Goal: Task Accomplishment & Management: Manage account settings

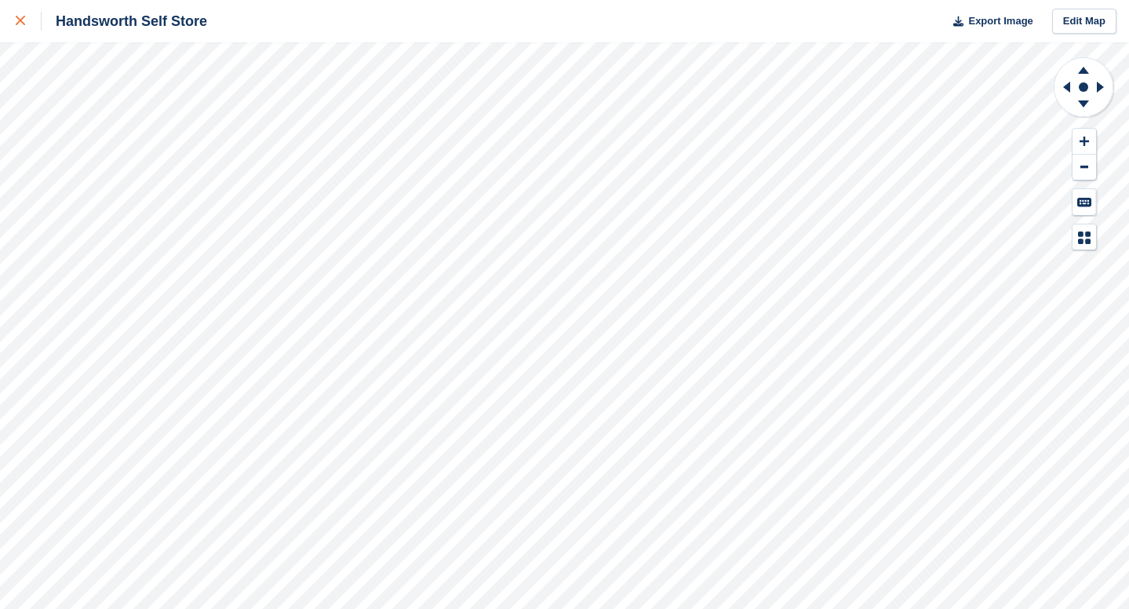
click at [28, 20] on div at bounding box center [29, 21] width 26 height 19
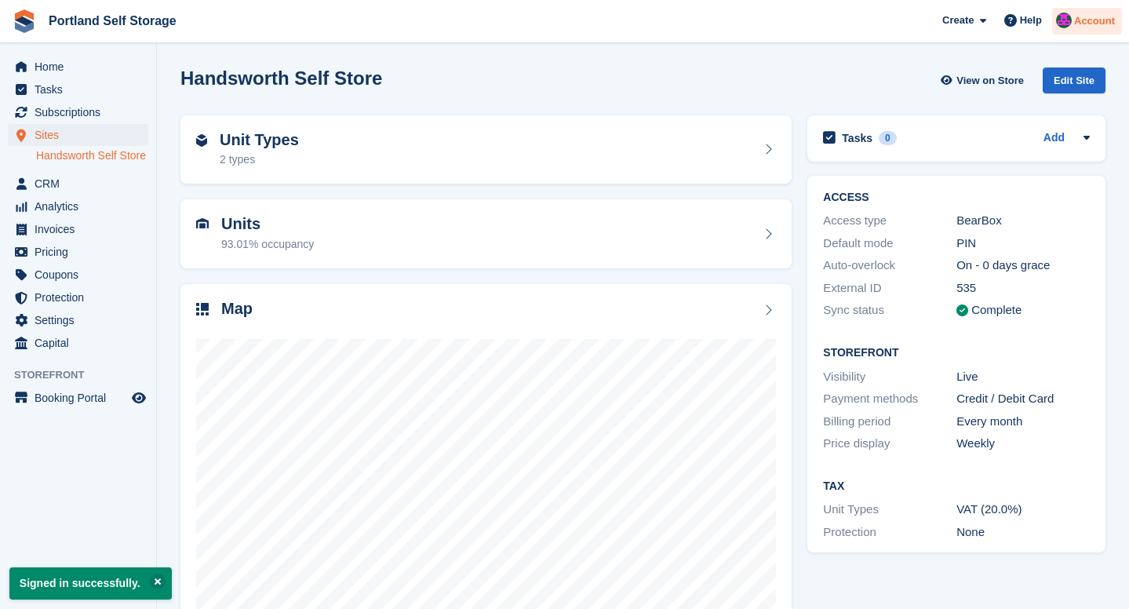
click at [1089, 19] on span "Account" at bounding box center [1094, 21] width 41 height 16
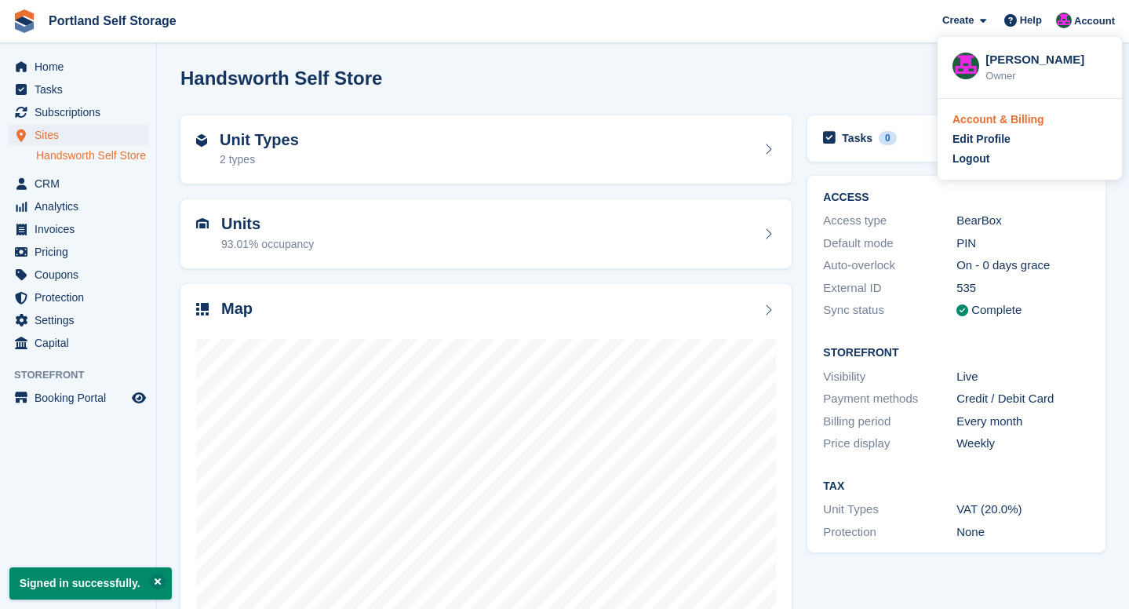
click at [993, 125] on div "Account & Billing" at bounding box center [999, 119] width 92 height 16
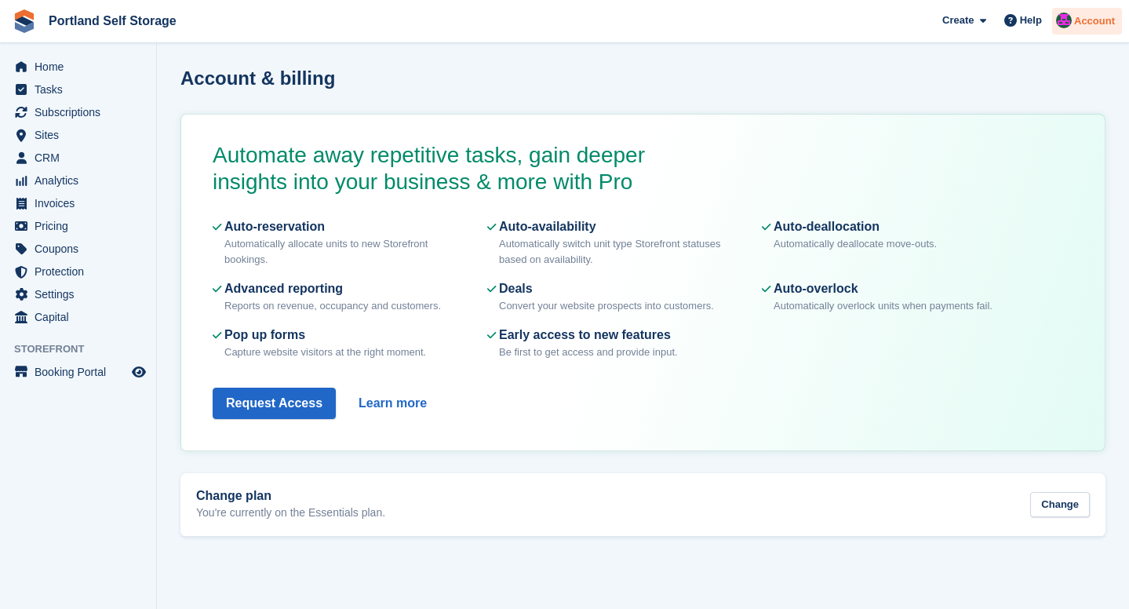
click at [1072, 24] on div "Account" at bounding box center [1087, 21] width 70 height 27
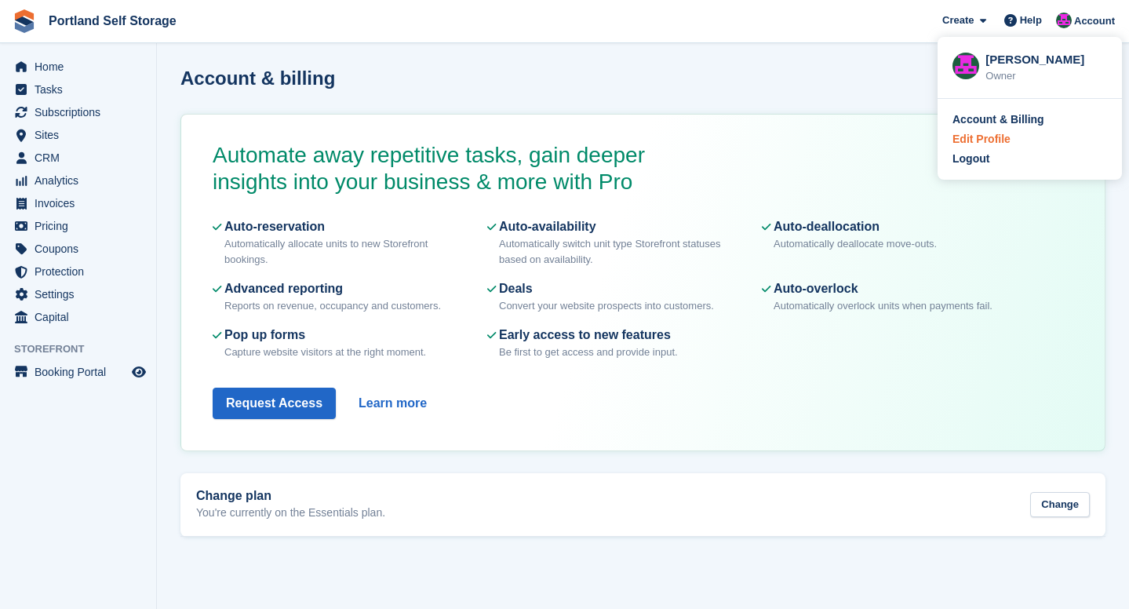
click at [983, 137] on div "Edit Profile" at bounding box center [982, 139] width 58 height 16
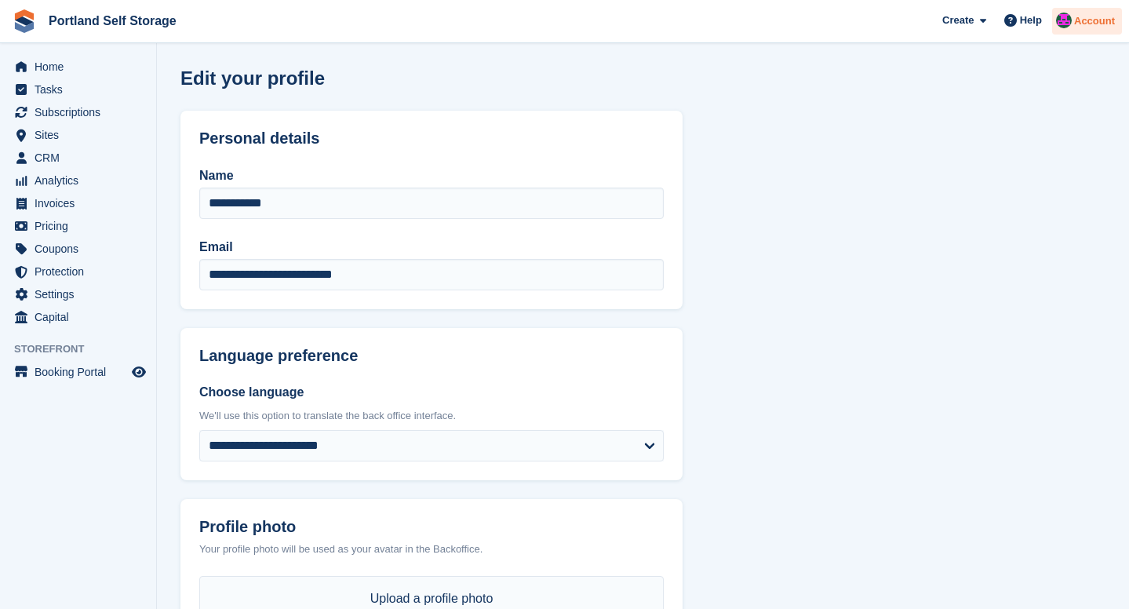
click at [1087, 29] on div "Account" at bounding box center [1087, 21] width 70 height 27
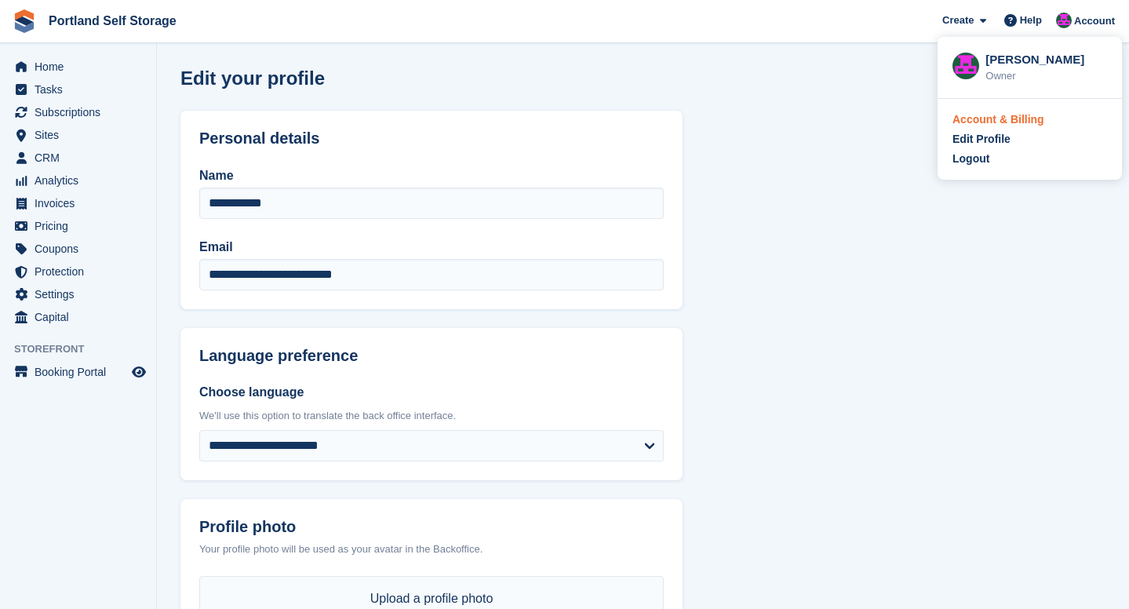
click at [983, 117] on div "Account & Billing" at bounding box center [999, 119] width 92 height 16
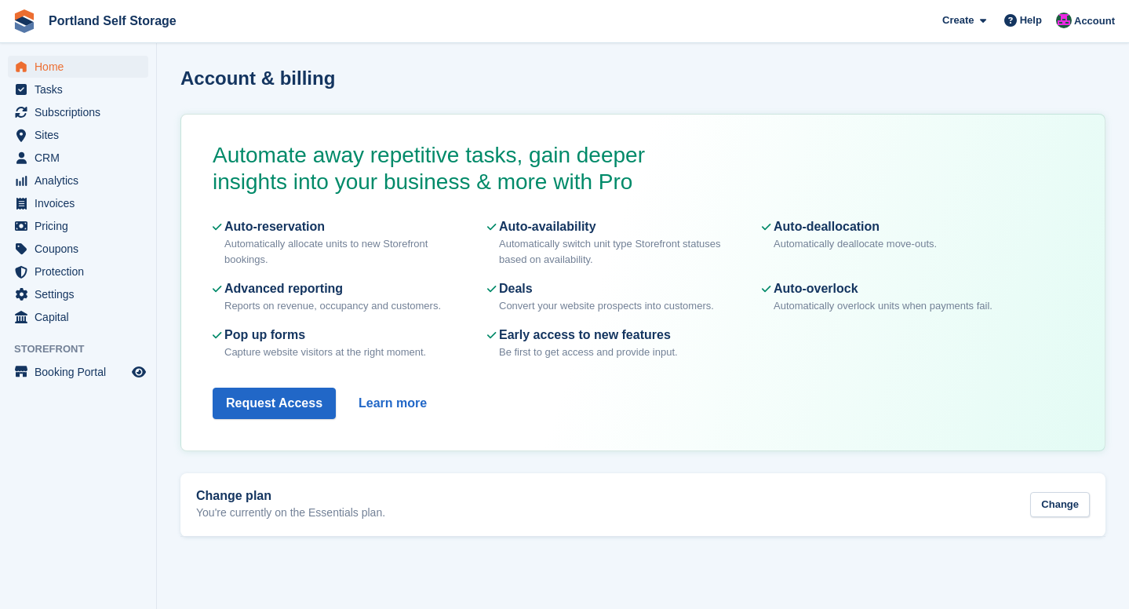
click at [66, 68] on span "Home" at bounding box center [82, 67] width 94 height 22
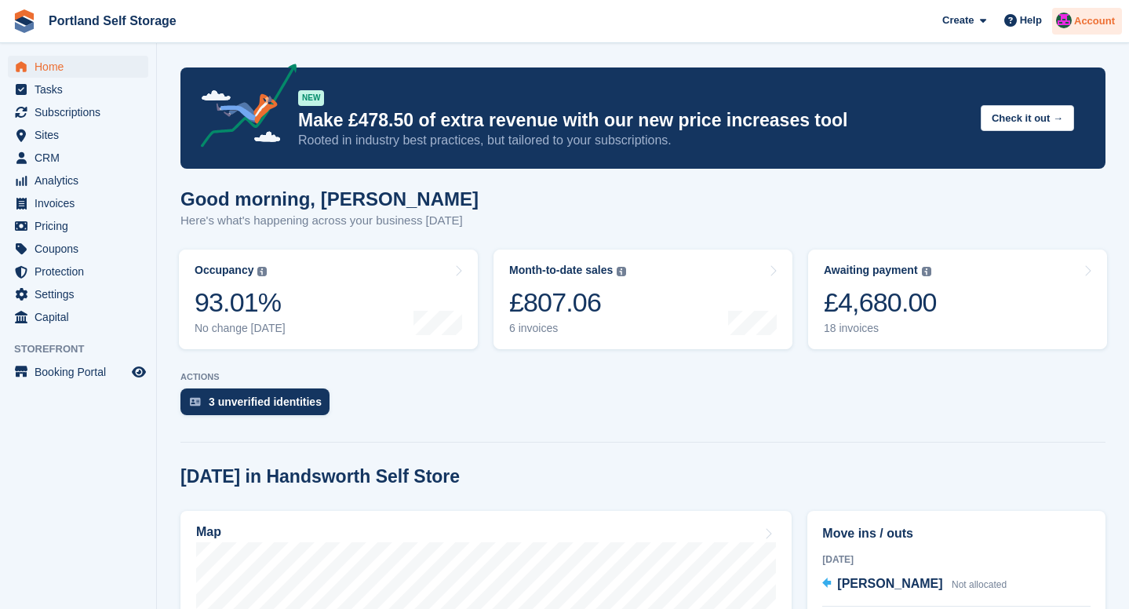
click at [1067, 25] on img at bounding box center [1064, 21] width 16 height 16
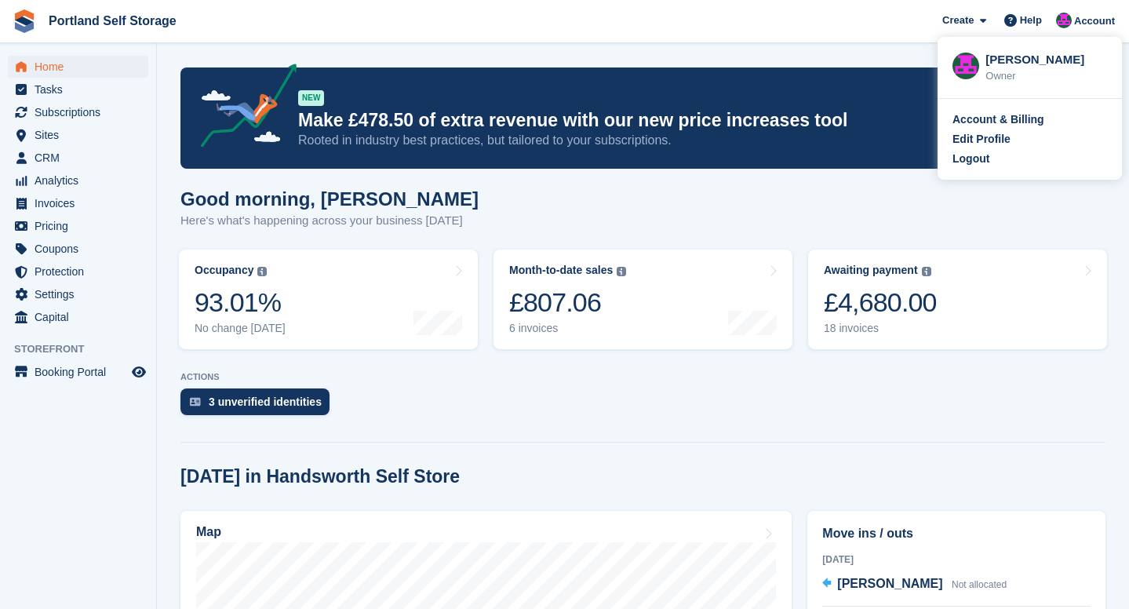
click at [69, 434] on aside "Home Tasks Subscriptions Subscriptions Subscriptions Price increases NEW Price …" at bounding box center [78, 308] width 156 height 531
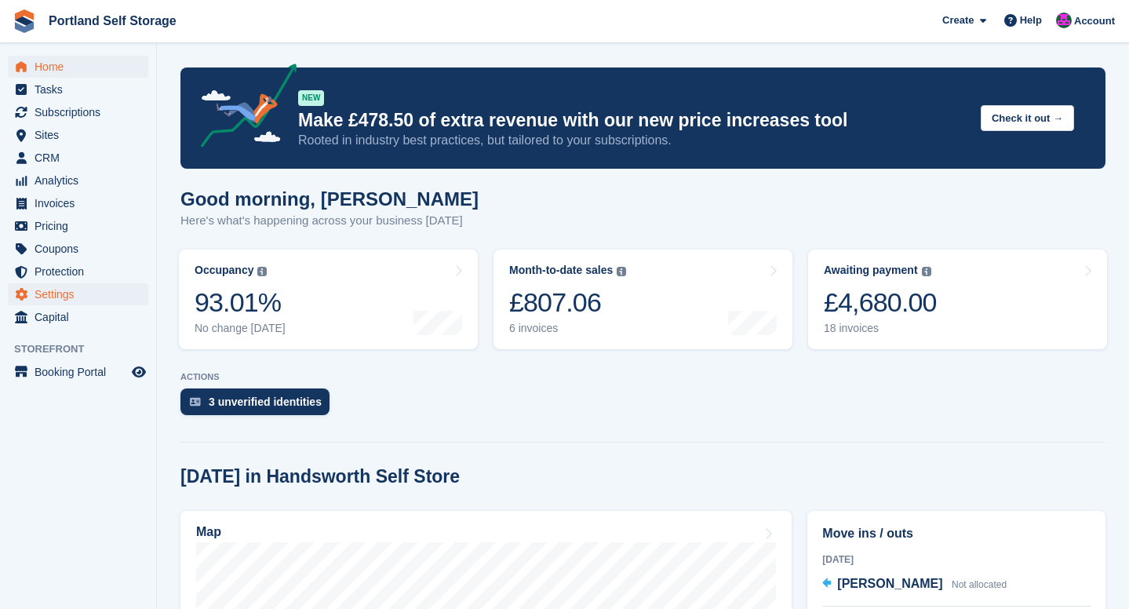
click at [57, 298] on span "Settings" at bounding box center [82, 294] width 94 height 22
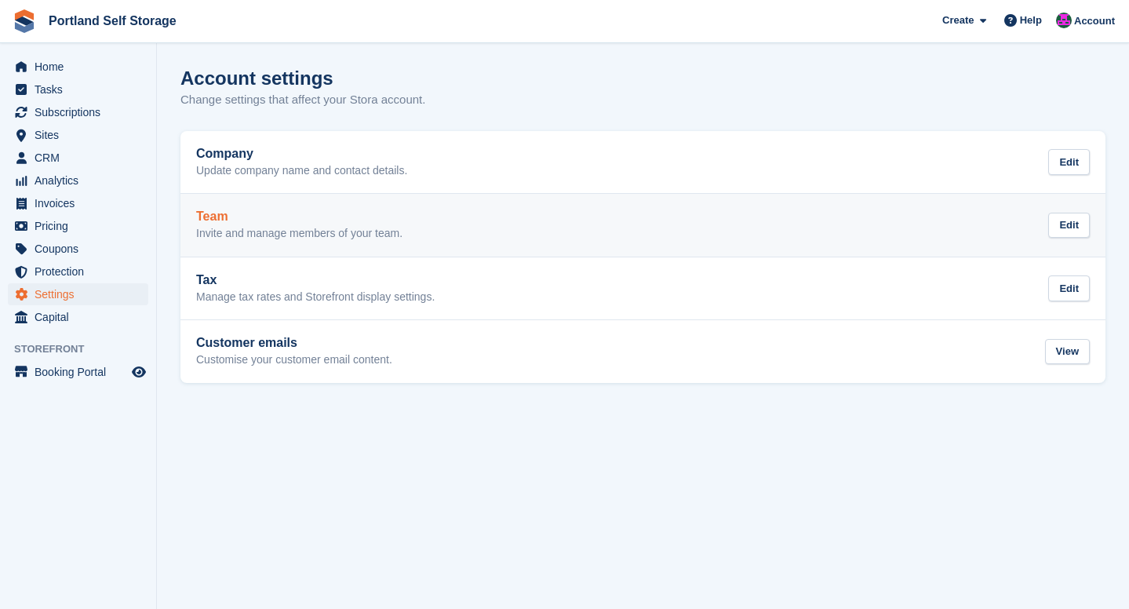
click at [279, 224] on div "Team Invite and manage members of your team." at bounding box center [299, 225] width 206 height 31
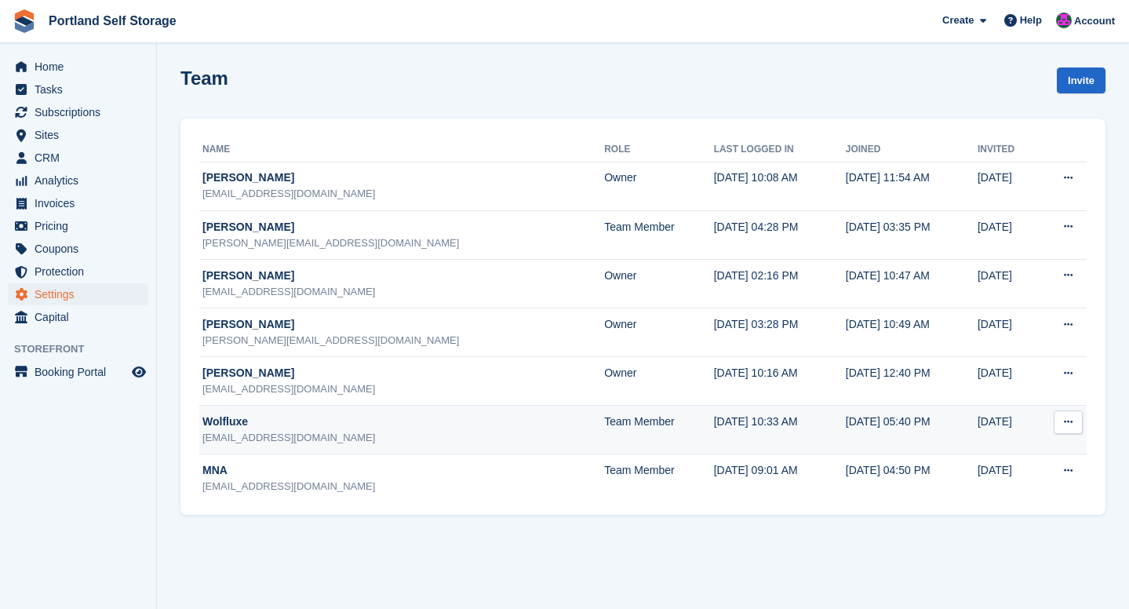
click at [1067, 420] on icon at bounding box center [1068, 422] width 9 height 10
click at [1043, 485] on p "Delete team member" at bounding box center [1007, 486] width 137 height 20
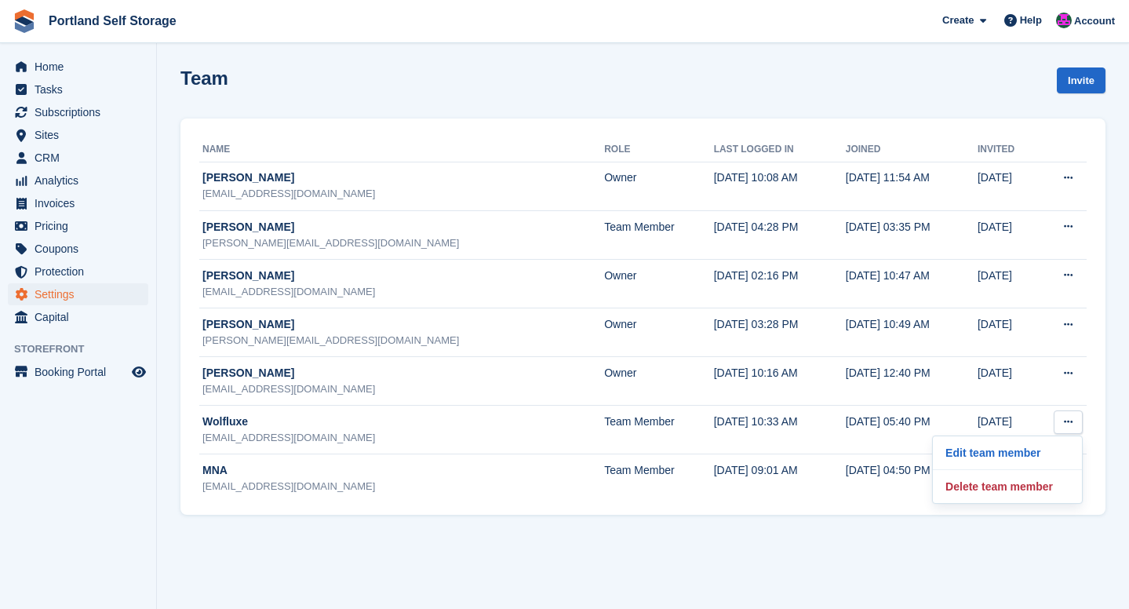
click at [621, 528] on section "Team Invite Name Role Last logged in Joined Invited David Baker info@nutwoodpro…" at bounding box center [643, 304] width 972 height 609
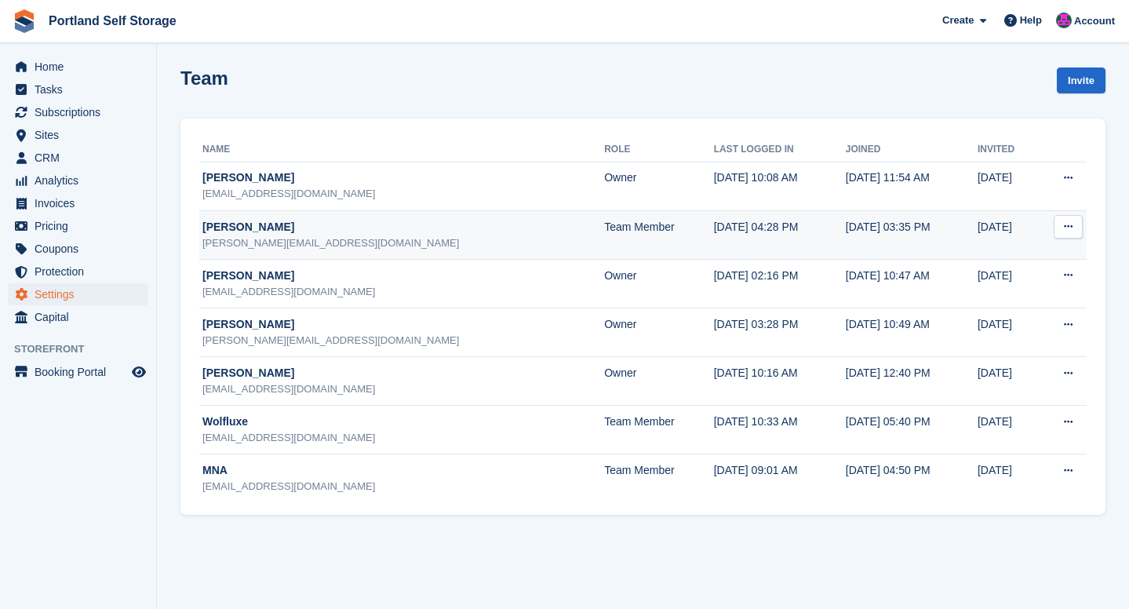
click at [1073, 232] on button at bounding box center [1068, 227] width 29 height 24
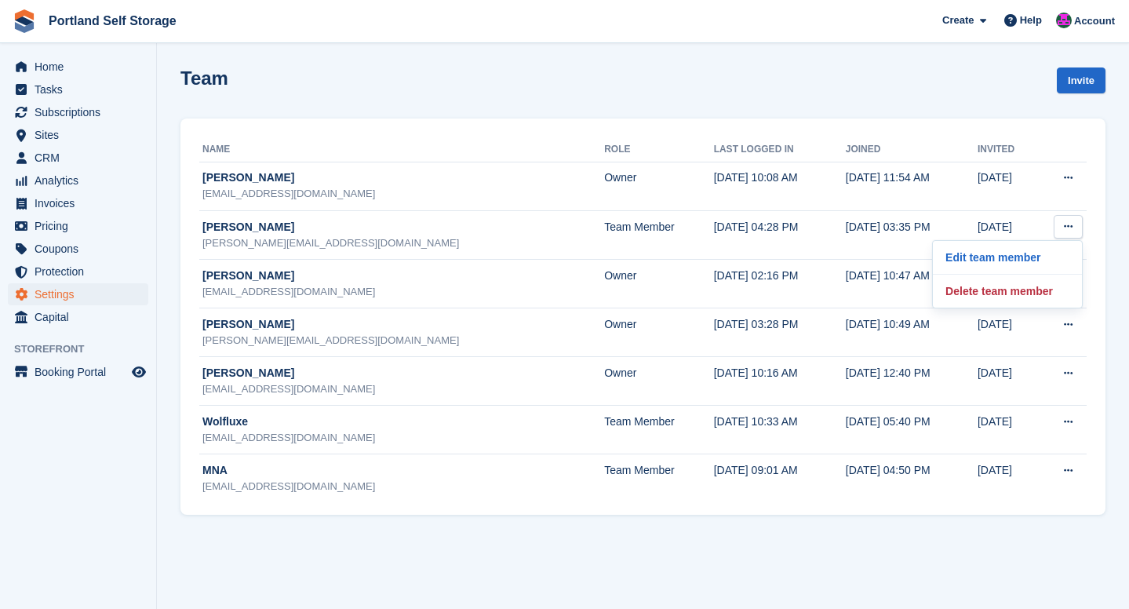
click at [1110, 261] on section "Team Invite Name Role Last logged in Joined Invited David Baker info@nutwoodpro…" at bounding box center [643, 304] width 972 height 609
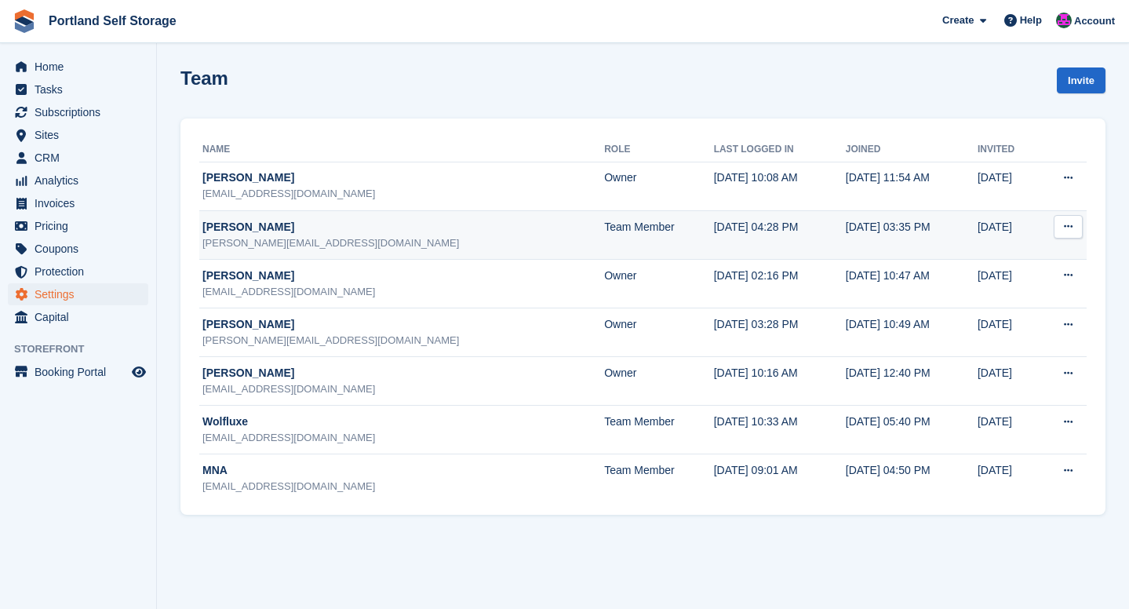
click at [749, 233] on td "12 Aug, 2025, 04:28 PM" at bounding box center [780, 234] width 132 height 49
click at [287, 224] on div "Alex Wolfluxe" at bounding box center [403, 227] width 402 height 16
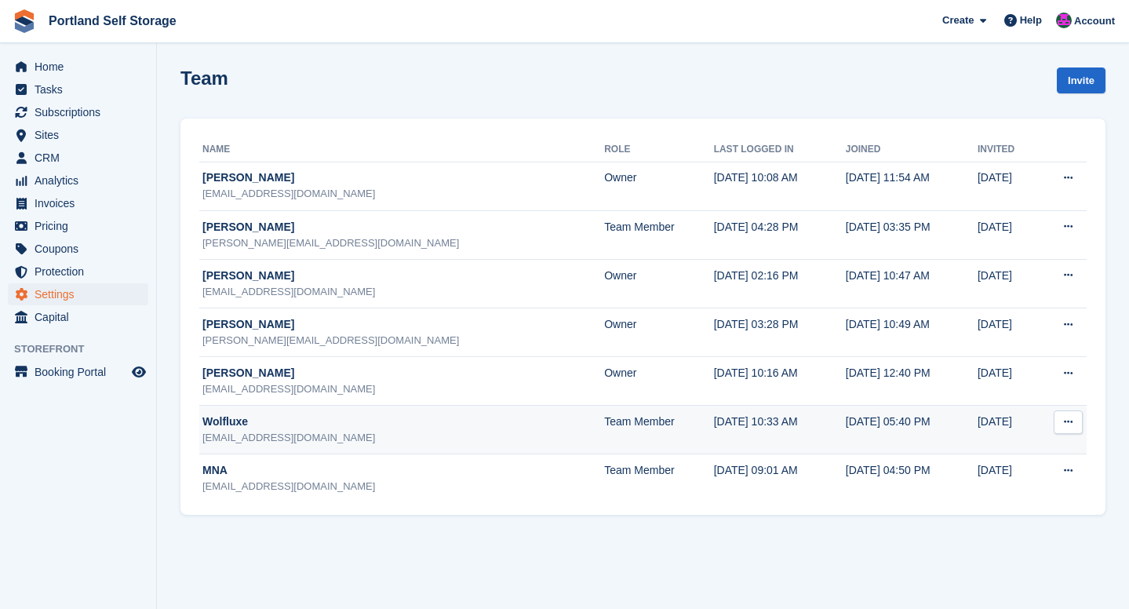
click at [1077, 422] on button at bounding box center [1068, 422] width 29 height 24
click at [1026, 483] on p "Delete team member" at bounding box center [1007, 486] width 137 height 20
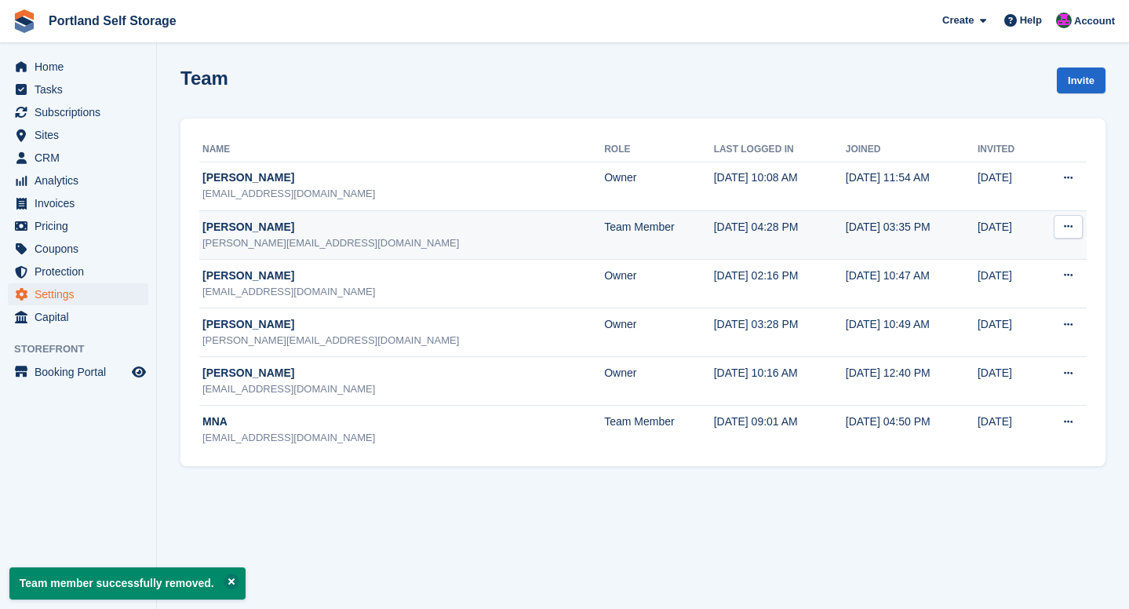
click at [1067, 221] on icon at bounding box center [1068, 226] width 9 height 10
click at [1026, 286] on p "Delete team member" at bounding box center [1007, 291] width 137 height 20
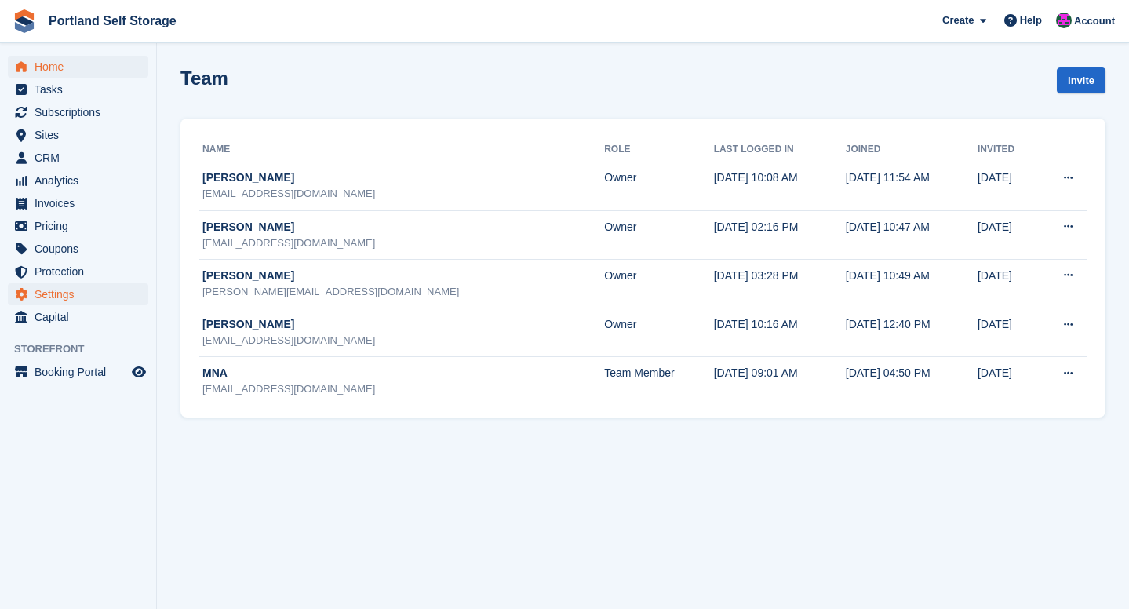
click at [89, 65] on span "Home" at bounding box center [82, 67] width 94 height 22
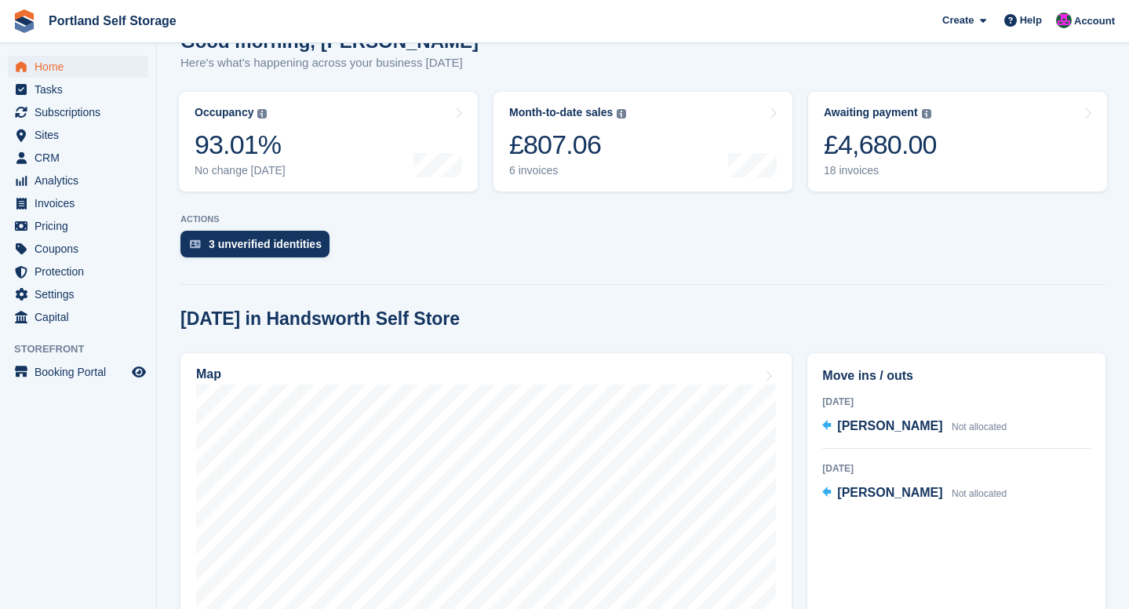
scroll to position [111, 0]
